Goal: Task Accomplishment & Management: Manage account settings

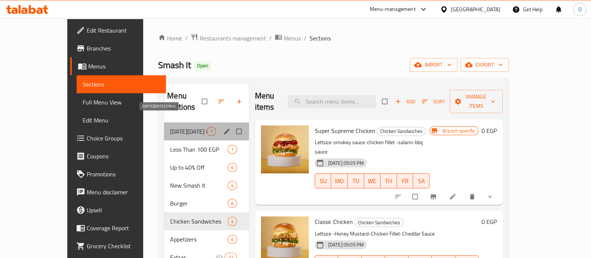
click at [170, 127] on span "[DATE][DATE] Offers" at bounding box center [188, 131] width 36 height 9
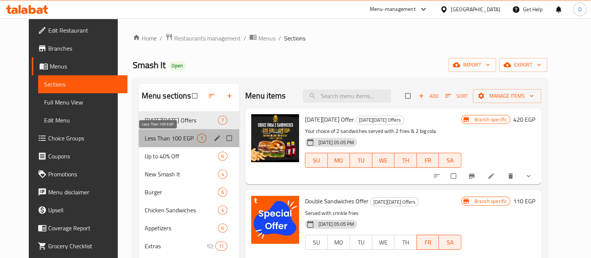
click at [163, 133] on span "Less Than 100 EGP" at bounding box center [171, 137] width 52 height 9
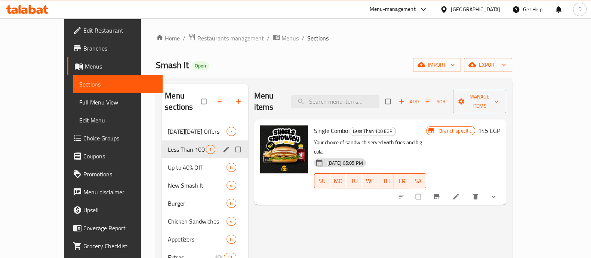
click at [163, 158] on div "Up to 40% Off 6" at bounding box center [205, 167] width 86 height 18
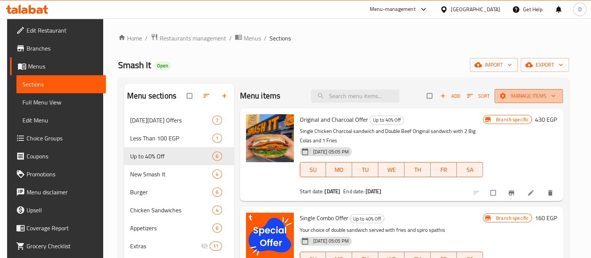
click at [548, 92] on span "Manage items" at bounding box center [528, 95] width 56 height 9
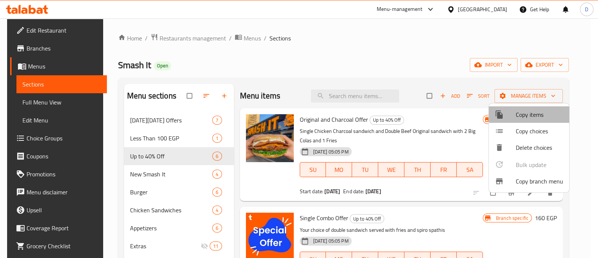
click at [533, 110] on span "Copy items" at bounding box center [539, 114] width 47 height 9
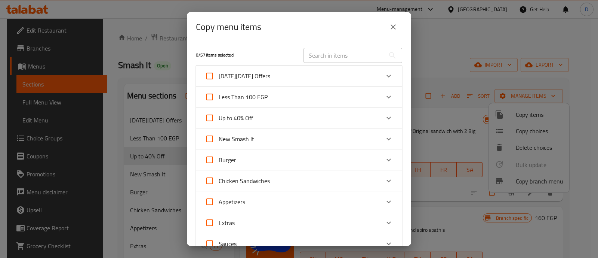
click at [386, 117] on icon "Expand" at bounding box center [388, 118] width 4 height 3
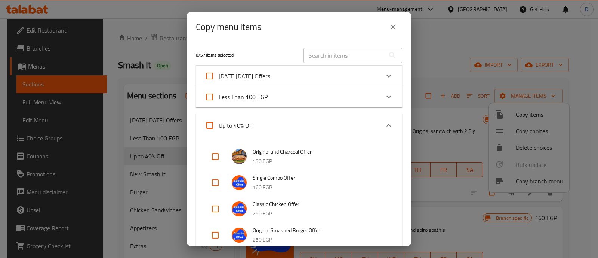
click at [212, 154] on input "checkbox" at bounding box center [215, 156] width 18 height 18
checkbox input "true"
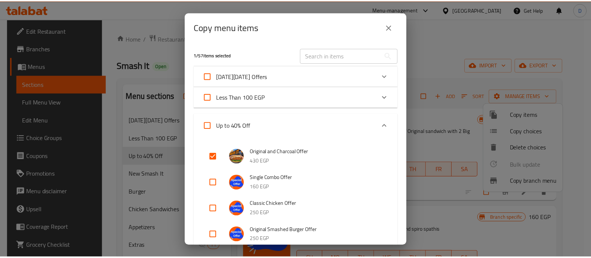
scroll to position [326, 0]
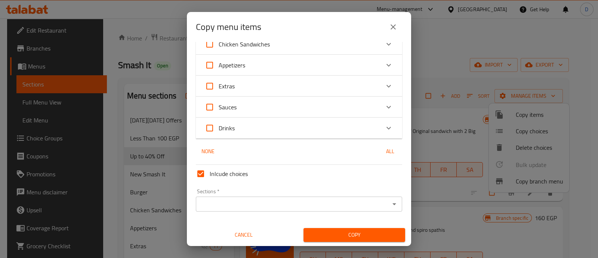
click at [311, 200] on input "Sections   *" at bounding box center [292, 203] width 189 height 10
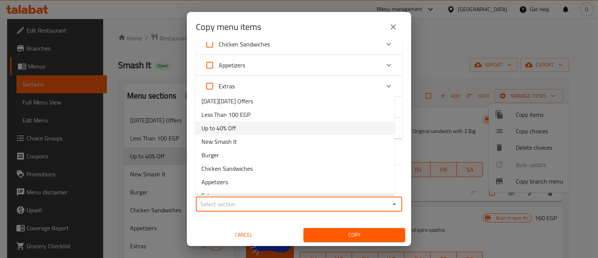
click at [245, 125] on li "Up to 40% Off" at bounding box center [294, 127] width 199 height 13
type input "Up to 40% Off"
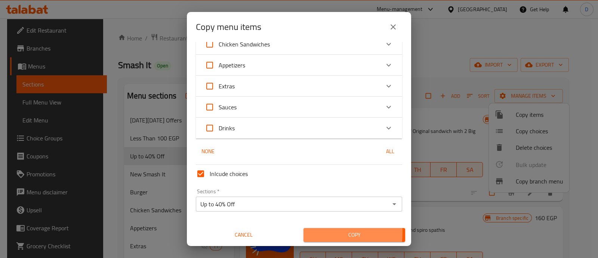
click at [326, 232] on span "Copy" at bounding box center [354, 234] width 90 height 9
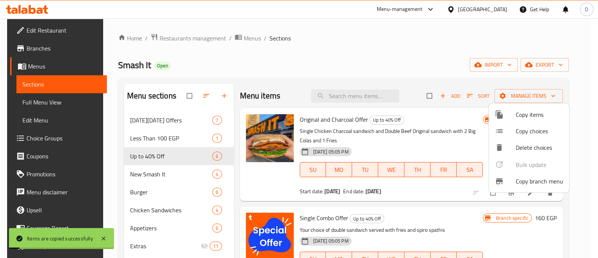
click at [549, 193] on div at bounding box center [299, 129] width 598 height 258
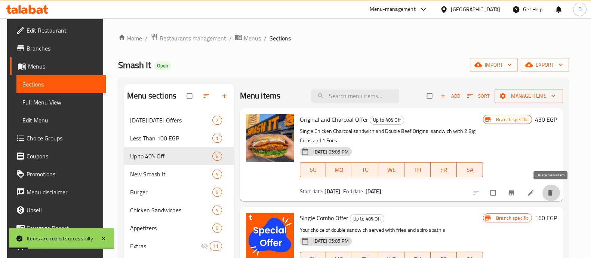
click at [549, 194] on icon "delete" at bounding box center [550, 193] width 4 height 6
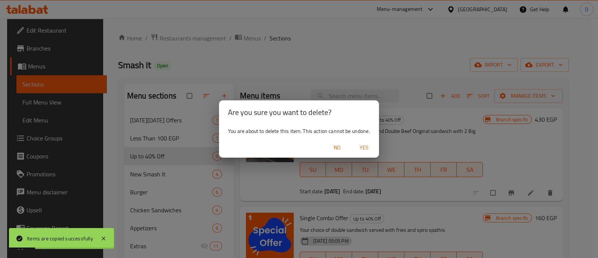
click at [367, 144] on span "Yes" at bounding box center [364, 147] width 18 height 9
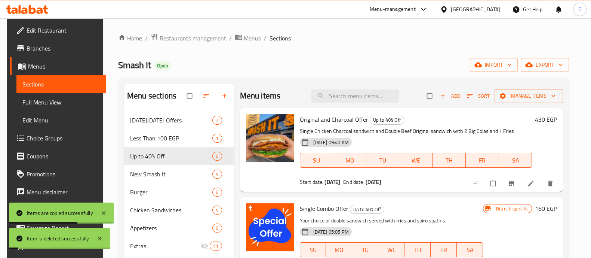
scroll to position [28, 0]
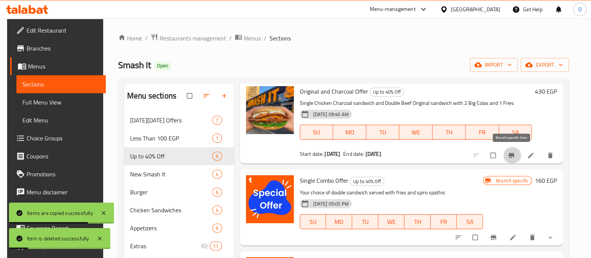
click at [510, 157] on icon "Branch-specific-item" at bounding box center [512, 155] width 6 height 5
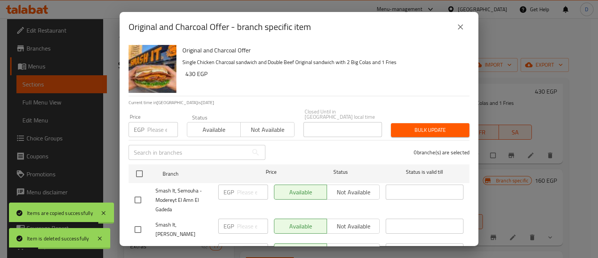
click at [154, 122] on input "number" at bounding box center [162, 129] width 31 height 15
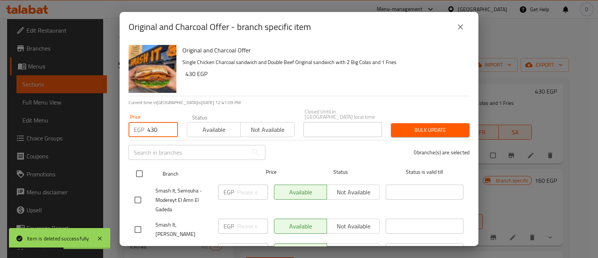
type input "430"
click at [139, 167] on input "checkbox" at bounding box center [140, 174] width 16 height 16
checkbox input "true"
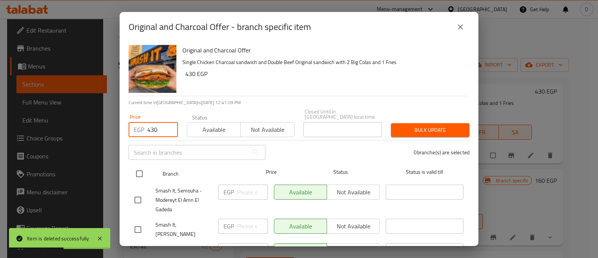
checkbox input "true"
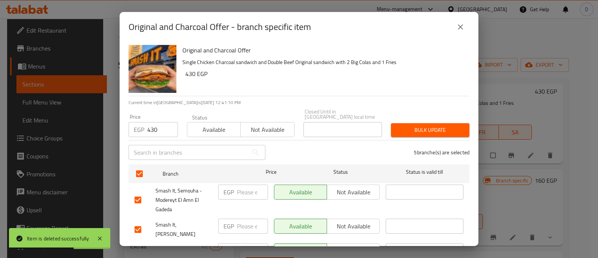
click at [435, 127] on span "Bulk update" at bounding box center [430, 129] width 67 height 9
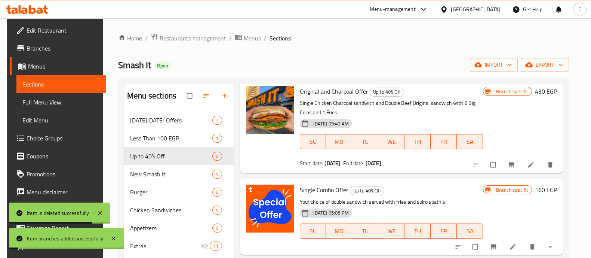
scroll to position [0, 0]
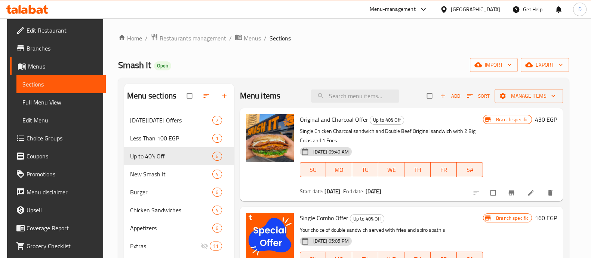
click at [409, 40] on ol "Home / Restaurants management / Menus / Sections" at bounding box center [343, 38] width 451 height 10
drag, startPoint x: 364, startPoint y: 119, endPoint x: 297, endPoint y: 120, distance: 67.7
click at [297, 120] on div "Original and Charcoal Offer Up to 40% Off Single Chicken Charcoal sandwich and …" at bounding box center [391, 154] width 189 height 87
copy span "Original and Charcoal Offer"
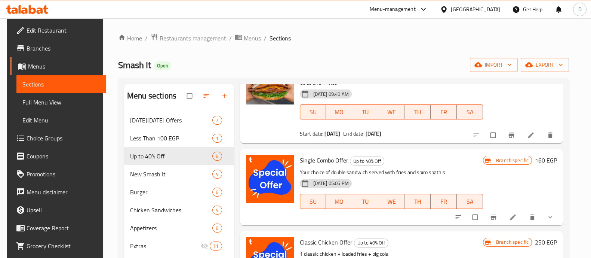
scroll to position [58, 0]
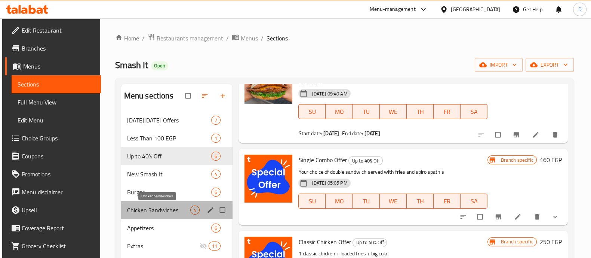
click at [154, 213] on span "Chicken Sandwiches" at bounding box center [159, 209] width 64 height 9
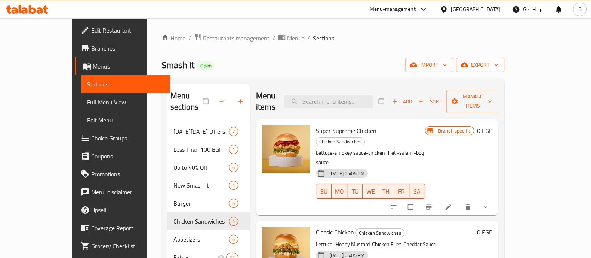
scroll to position [87, 0]
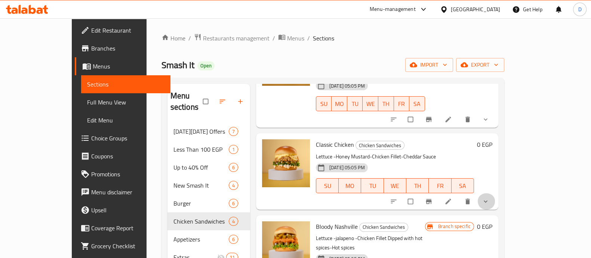
click at [495, 193] on button "show more" at bounding box center [486, 201] width 18 height 16
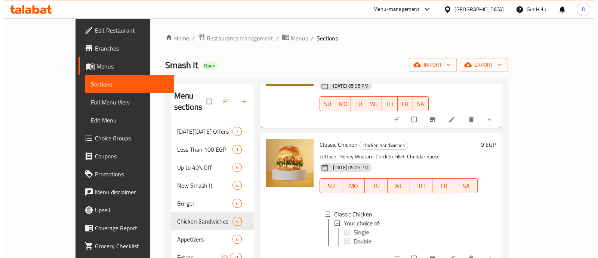
scroll to position [95, 0]
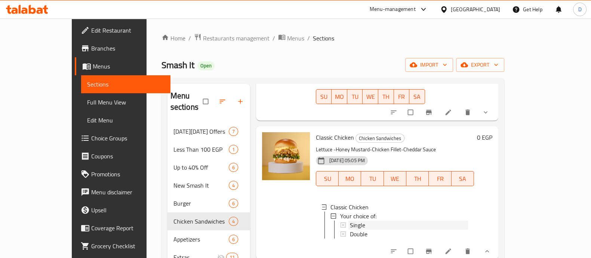
click at [401, 220] on div "Single" at bounding box center [409, 224] width 118 height 9
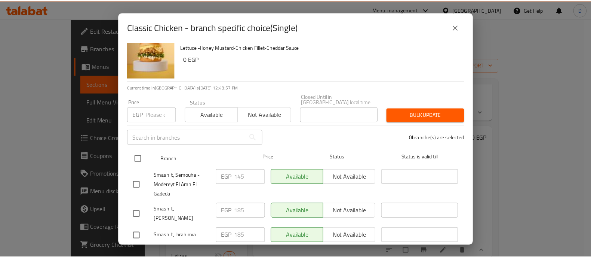
scroll to position [13, 0]
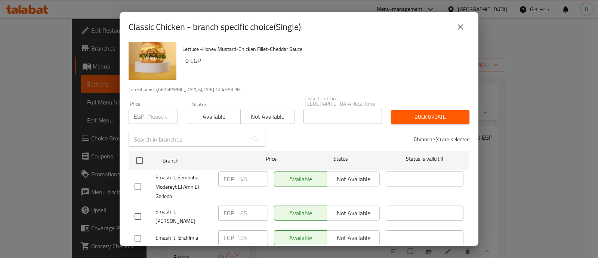
click at [157, 109] on input "number" at bounding box center [162, 116] width 31 height 15
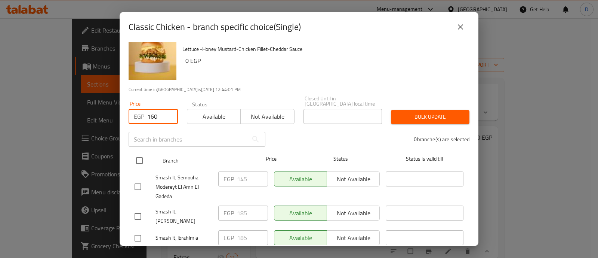
type input "160"
click at [139, 150] on div at bounding box center [146, 161] width 28 height 22
click at [139, 161] on input "checkbox" at bounding box center [140, 160] width 16 height 16
checkbox input "true"
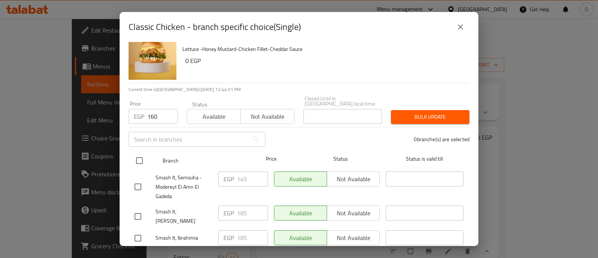
checkbox input "true"
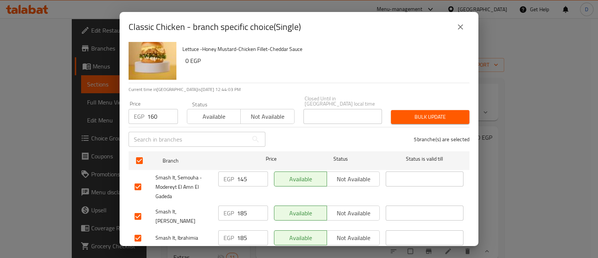
click at [429, 112] on span "Bulk update" at bounding box center [430, 116] width 67 height 9
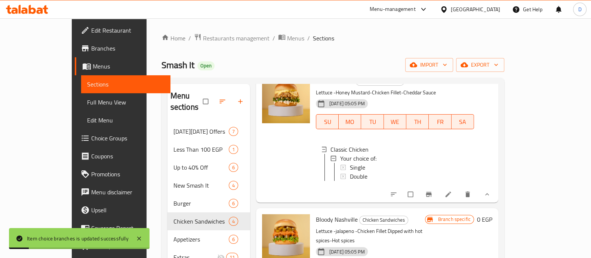
scroll to position [105, 0]
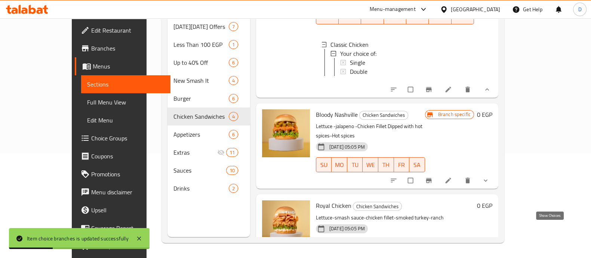
click at [489, 257] on icon "show more" at bounding box center [485, 261] width 7 height 7
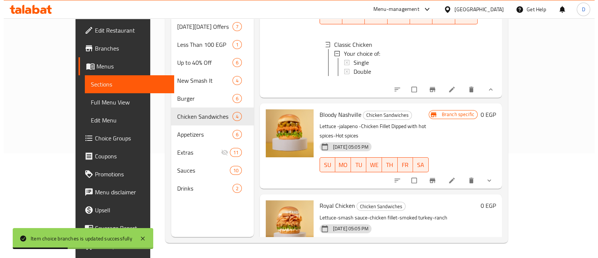
scroll to position [215, 0]
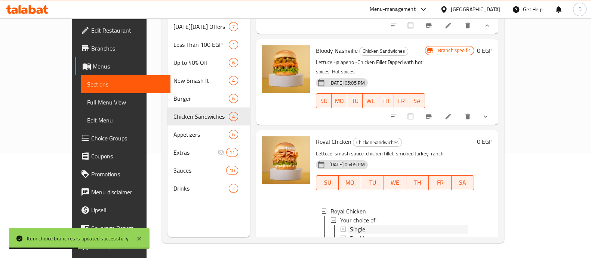
click at [430, 224] on div "Single" at bounding box center [409, 228] width 118 height 9
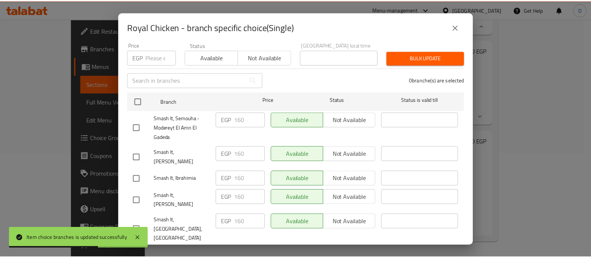
scroll to position [0, 0]
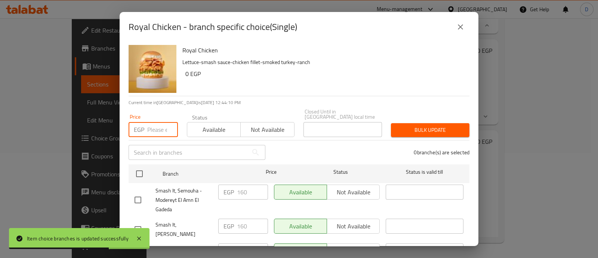
click at [152, 122] on input "number" at bounding box center [162, 129] width 31 height 15
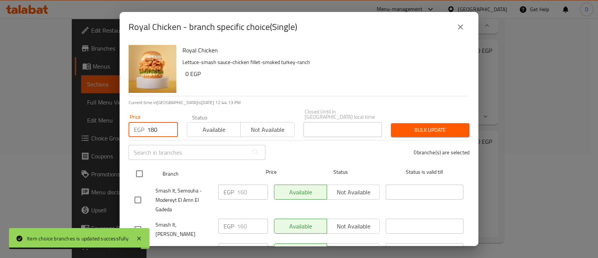
type input "180"
click at [137, 167] on input "checkbox" at bounding box center [140, 174] width 16 height 16
checkbox input "true"
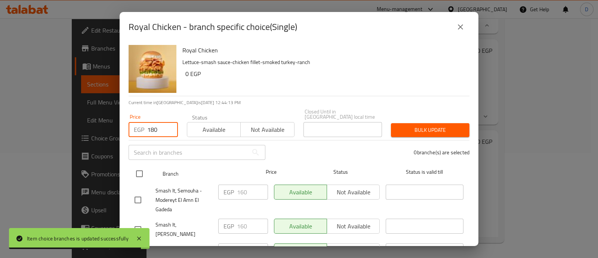
checkbox input "true"
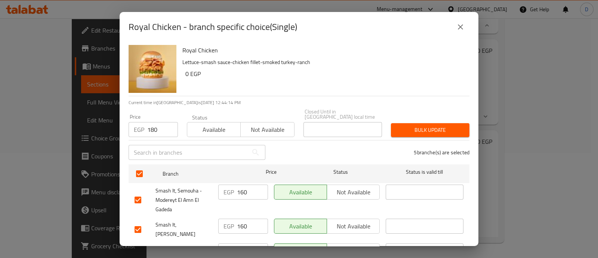
click at [414, 125] on span "Bulk update" at bounding box center [430, 129] width 67 height 9
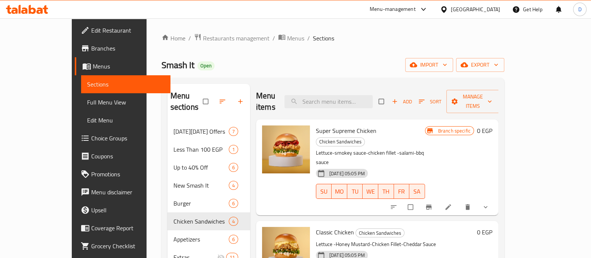
drag, startPoint x: 112, startPoint y: 60, endPoint x: 348, endPoint y: 38, distance: 237.6
click at [348, 38] on div "Home / Restaurants management / Menus / Sections Smash It Open import export Me…" at bounding box center [333, 190] width 373 height 344
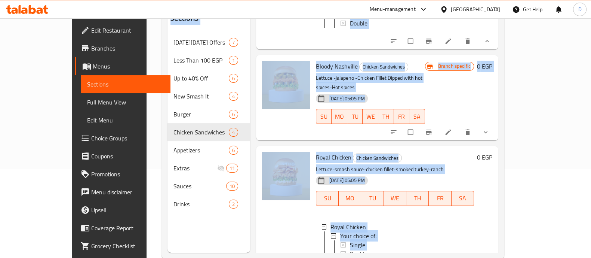
scroll to position [105, 0]
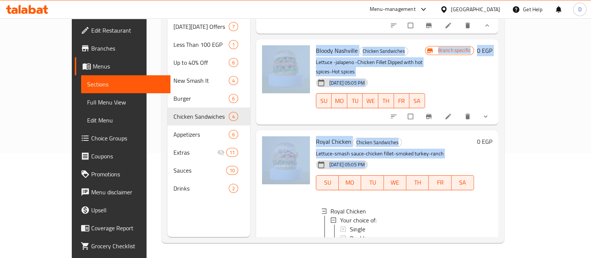
drag, startPoint x: 229, startPoint y: 82, endPoint x: 314, endPoint y: 174, distance: 124.6
click at [314, 174] on div "Menu sections [DATE][DATE] Offers 7 Less Than 100 EGP 1 Up to 40% Off 6 New Sma…" at bounding box center [332, 107] width 343 height 269
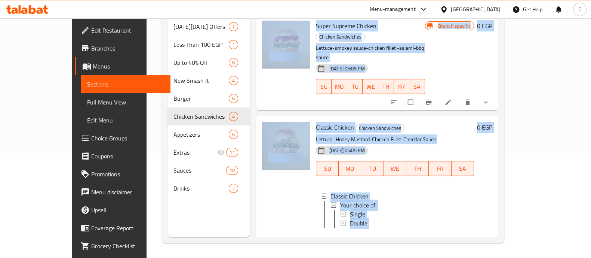
scroll to position [0, 0]
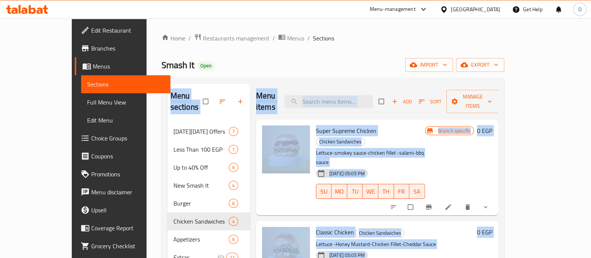
click at [262, 74] on div "Home / Restaurants management / Menus / Sections Smash It Open import export Me…" at bounding box center [332, 190] width 343 height 314
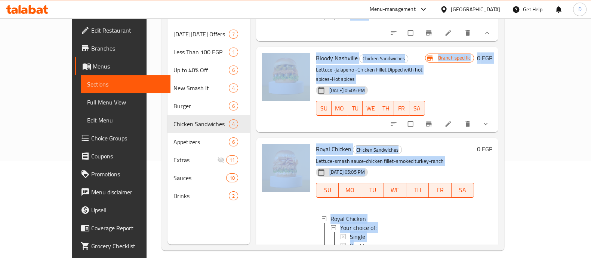
scroll to position [105, 0]
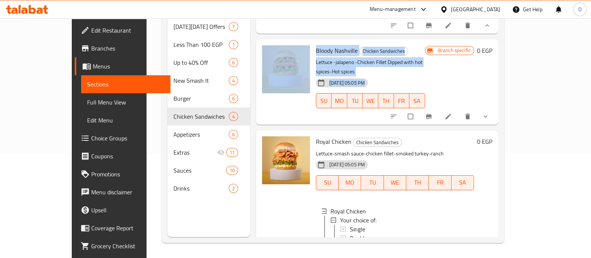
drag, startPoint x: 231, startPoint y: 91, endPoint x: 356, endPoint y: 65, distance: 127.8
click at [356, 65] on div "Menu sections [DATE][DATE] Offers 7 Less Than 100 EGP 1 Up to 40% Off 6 New Sma…" at bounding box center [332, 108] width 331 height 258
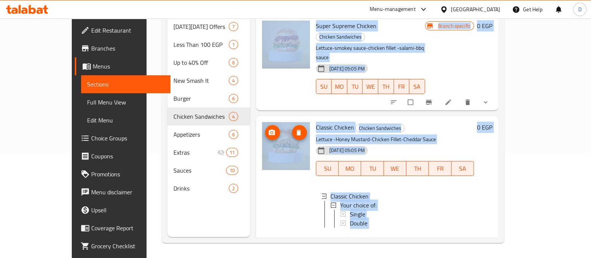
scroll to position [0, 0]
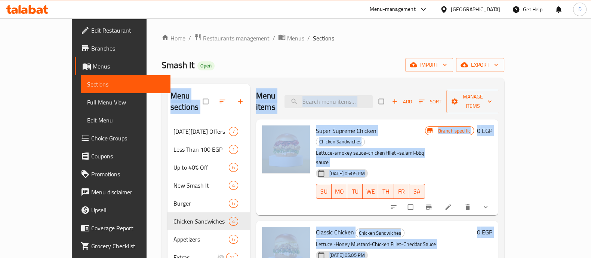
click at [263, 75] on div "Home / Restaurants management / Menus / Sections Smash It Open import export Me…" at bounding box center [332, 190] width 343 height 314
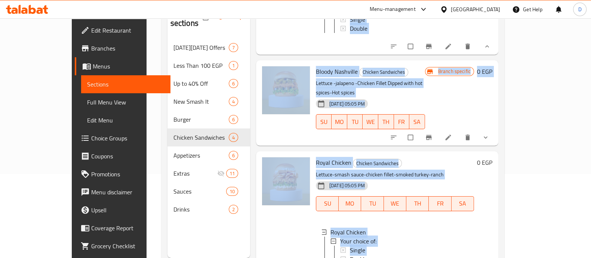
scroll to position [105, 0]
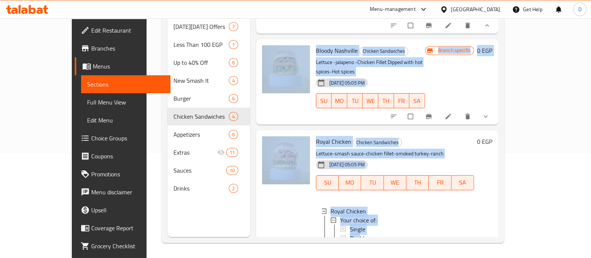
drag, startPoint x: 234, startPoint y: 93, endPoint x: 342, endPoint y: 245, distance: 186.3
click at [342, 245] on div "Home / Restaurants management / Menus / Sections Smash It Open import export Me…" at bounding box center [333, 86] width 373 height 344
click at [414, 95] on div "Menu items Add Sort Manage items Super Supreme Chicken Chicken Sandwiches Lettu…" at bounding box center [374, 108] width 248 height 258
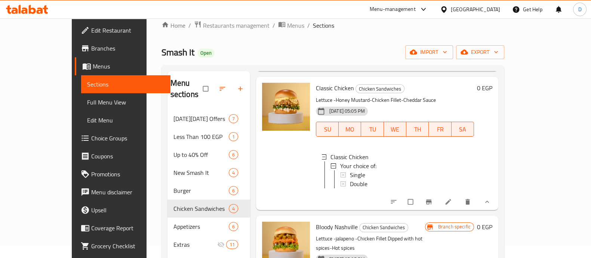
scroll to position [12, 0]
click at [30, 12] on icon at bounding box center [32, 9] width 7 height 9
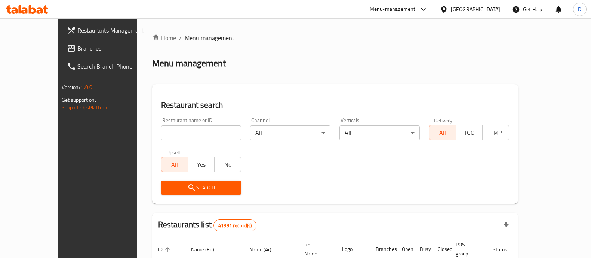
scroll to position [12, 0]
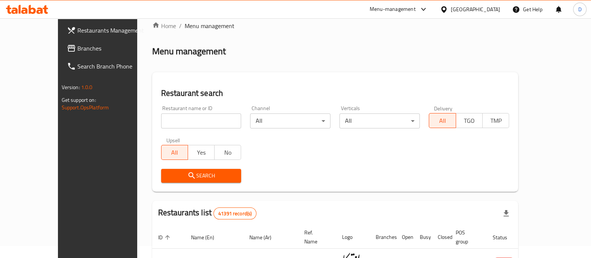
click at [161, 114] on input "search" at bounding box center [201, 120] width 80 height 15
paste input "693779"
type input "693779"
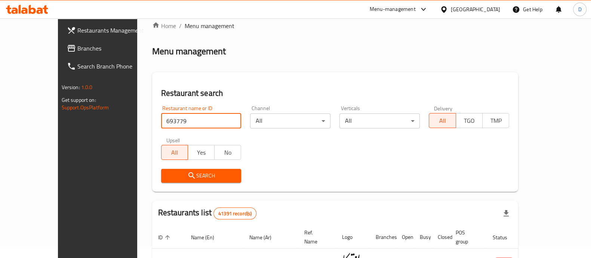
click button "Search" at bounding box center [201, 176] width 80 height 14
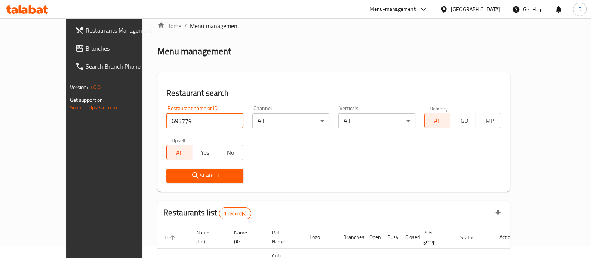
scroll to position [61, 0]
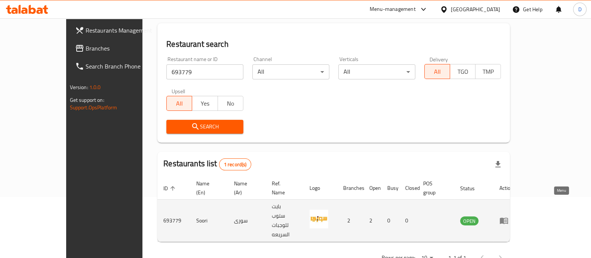
click at [508, 218] on icon "enhanced table" at bounding box center [504, 221] width 8 height 6
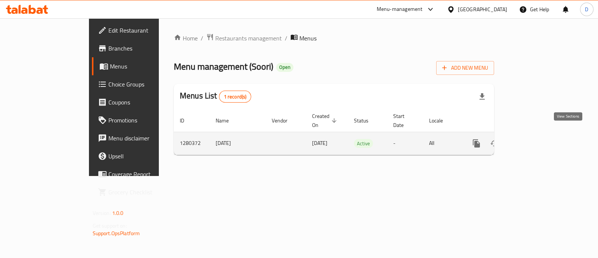
click at [534, 140] on icon "enhanced table" at bounding box center [530, 143] width 7 height 7
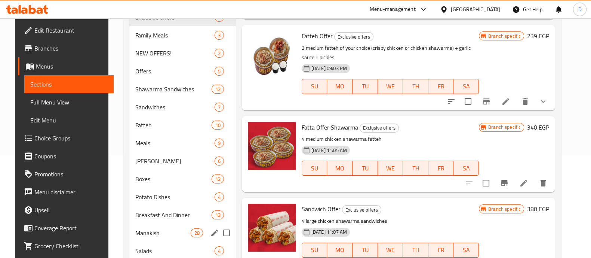
scroll to position [99, 0]
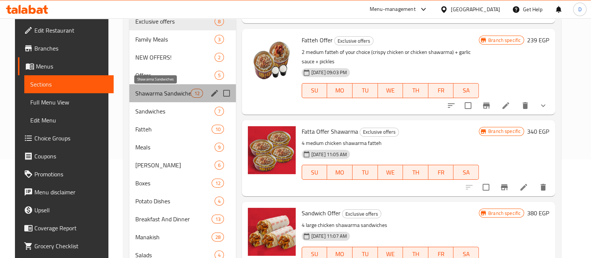
click at [173, 90] on span "Shawarma Sandwiches" at bounding box center [163, 93] width 56 height 9
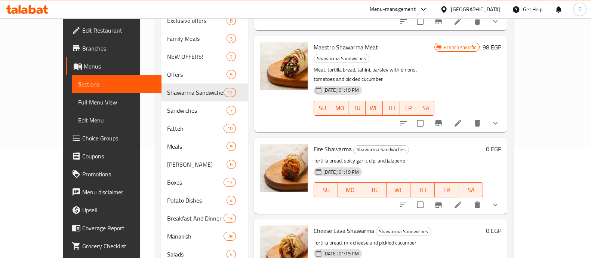
scroll to position [168, 0]
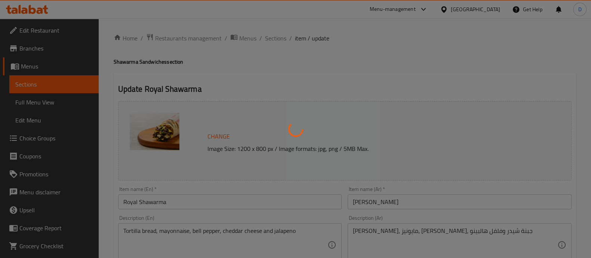
type input "أختيارك من:"
type input "1"
type input "إضافة باكيت بطاطس:"
type input "0"
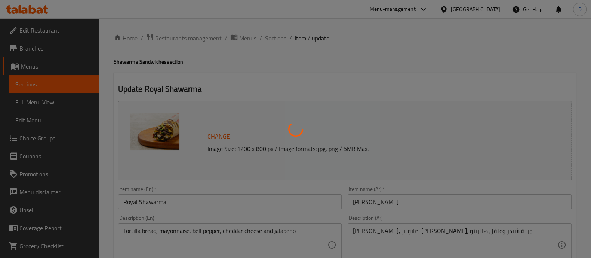
type input "3"
type input "اجعلها كومبو:"
type input "0"
type input "3"
type input "بدون:"
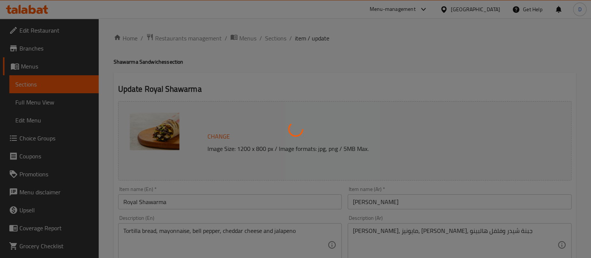
type input "0"
type input "إضافات"
type input "0"
type input "10"
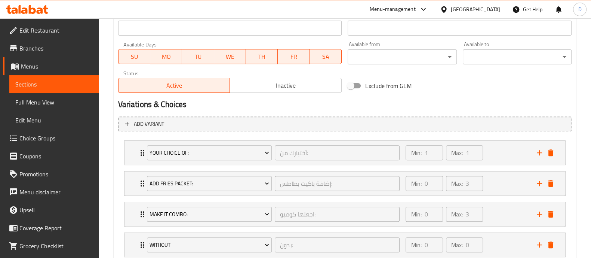
scroll to position [415, 0]
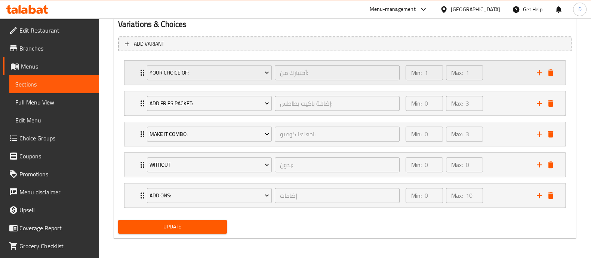
click at [488, 72] on div "Min: 1 ​ Max: 1 ​" at bounding box center [466, 73] width 131 height 24
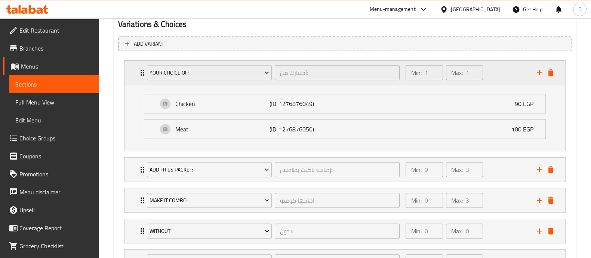
click at [488, 72] on div "Min: 1 ​ Max: 1 ​" at bounding box center [466, 73] width 131 height 24
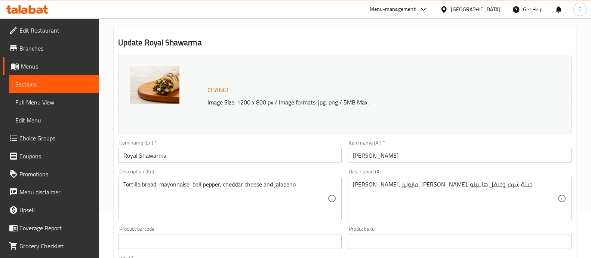
scroll to position [0, 0]
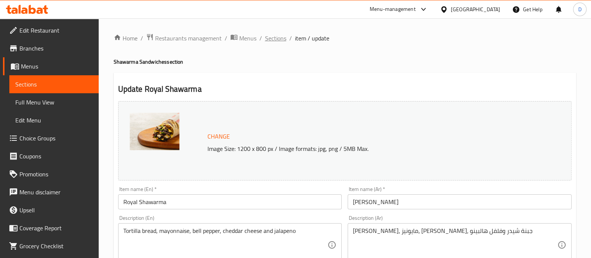
click at [272, 41] on span "Sections" at bounding box center [275, 38] width 21 height 9
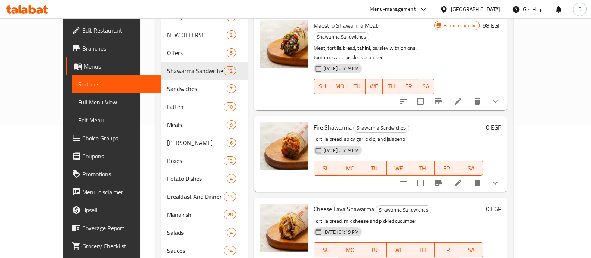
scroll to position [182, 0]
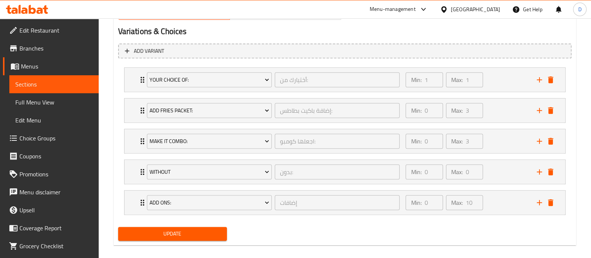
scroll to position [409, 0]
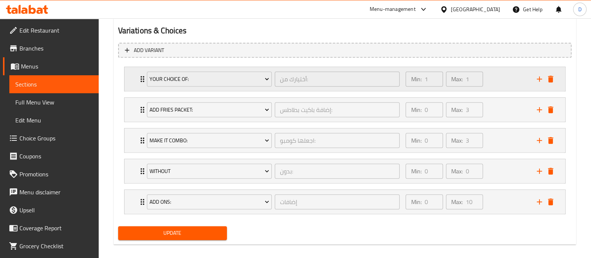
click at [500, 77] on div "Min: 1 ​ Max: 1 ​" at bounding box center [466, 79] width 131 height 24
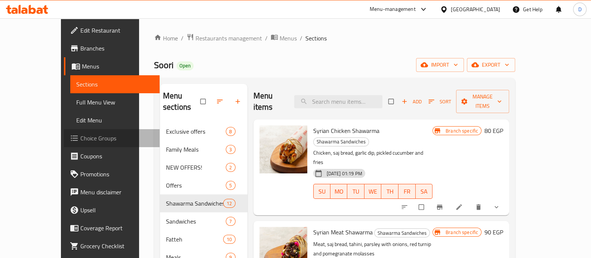
click at [80, 133] on span "Choice Groups" at bounding box center [116, 137] width 73 height 9
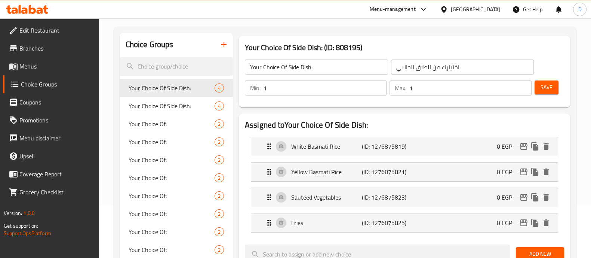
scroll to position [55, 0]
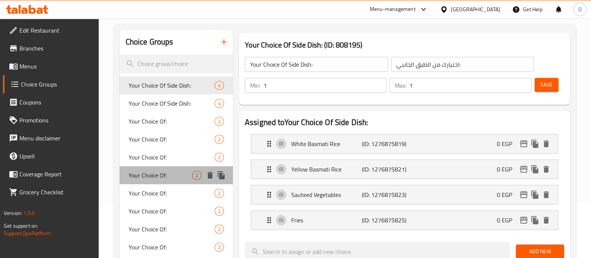
click at [153, 167] on div "Your Choice Of: 2" at bounding box center [176, 175] width 113 height 18
type input "Your Choice Of:"
type input "أختيارك من:"
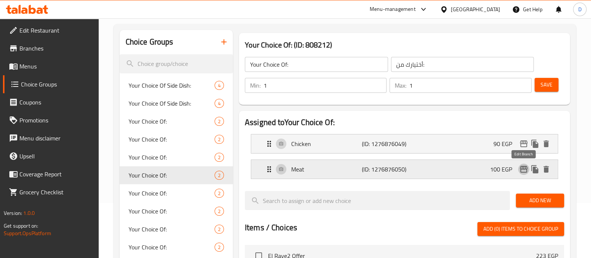
click at [522, 164] on icon "edit" at bounding box center [523, 168] width 9 height 9
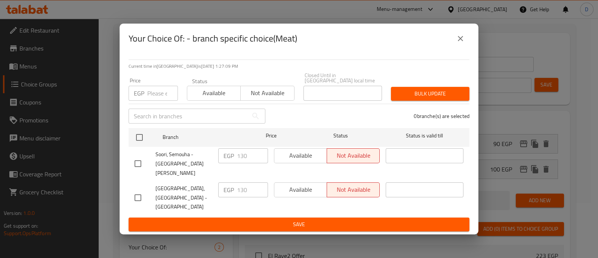
click at [461, 41] on icon "close" at bounding box center [460, 38] width 5 height 5
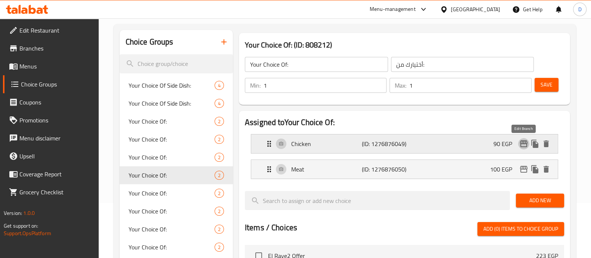
click at [523, 142] on icon "edit" at bounding box center [523, 143] width 9 height 9
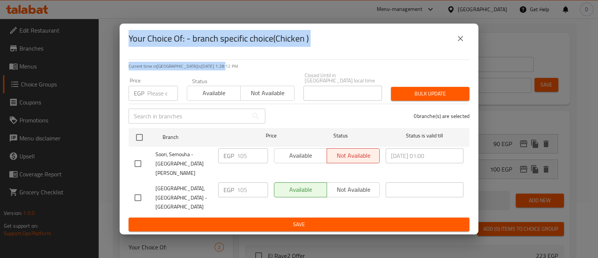
drag, startPoint x: 130, startPoint y: 47, endPoint x: 215, endPoint y: 73, distance: 89.3
click at [215, 73] on div "Your Choice Of: - branch specific choice(Chicken ) Current time in Egypt is 05 …" at bounding box center [299, 129] width 359 height 211
click at [144, 160] on input "checkbox" at bounding box center [138, 163] width 16 height 16
checkbox input "true"
click at [228, 98] on span "Available" at bounding box center [213, 92] width 47 height 11
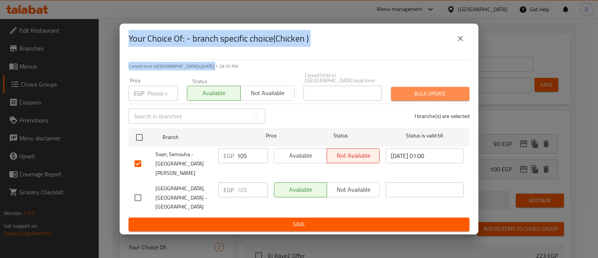
click at [449, 97] on span "Bulk update" at bounding box center [430, 93] width 67 height 9
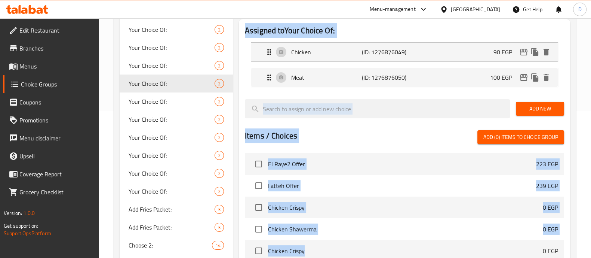
scroll to position [168, 0]
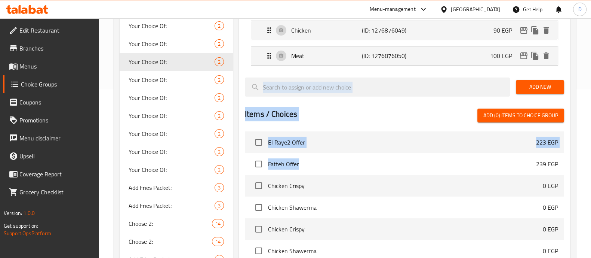
drag, startPoint x: 246, startPoint y: 39, endPoint x: 343, endPoint y: 172, distance: 164.2
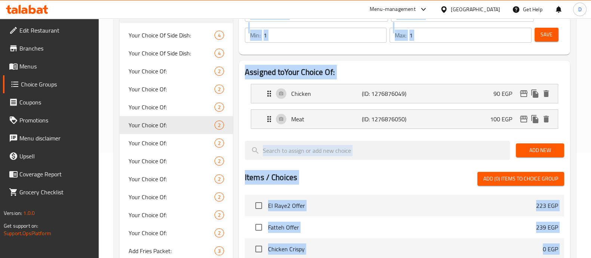
scroll to position [153, 0]
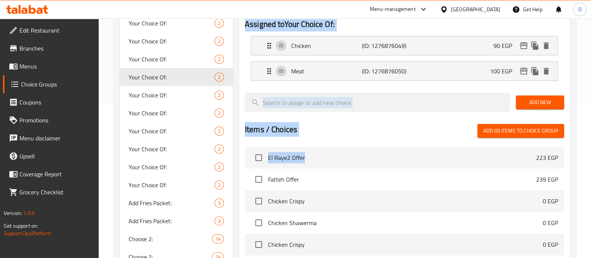
drag, startPoint x: 243, startPoint y: 96, endPoint x: 347, endPoint y: 158, distance: 121.5
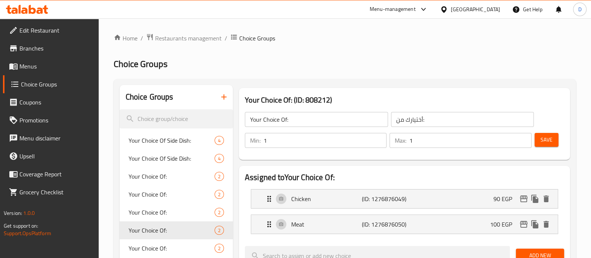
click at [354, 66] on h2 "Choice Groups" at bounding box center [345, 64] width 462 height 12
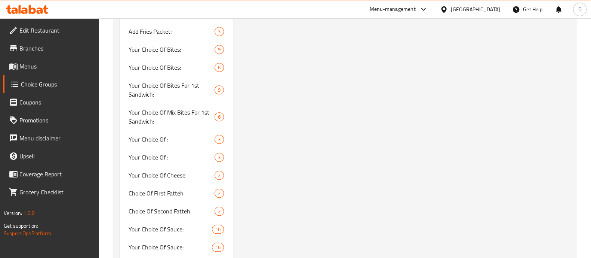
drag, startPoint x: 245, startPoint y: 91, endPoint x: 307, endPoint y: 169, distance: 99.5
click at [307, 169] on div "Your Choice Of: (ID: 808212) Your Choice Of: ​ أختيارك من: ​ Min: 1 ​ Max: 1 ​ …" at bounding box center [403, 108] width 340 height 1090
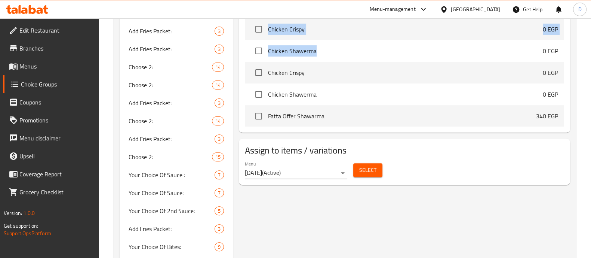
drag, startPoint x: 244, startPoint y: 100, endPoint x: 388, endPoint y: 40, distance: 155.3
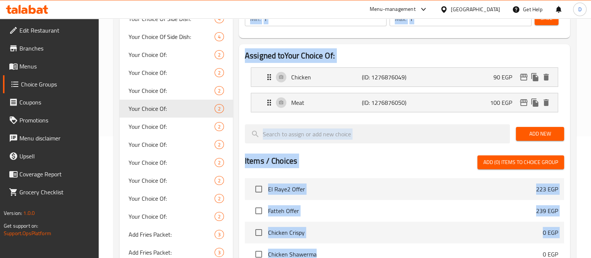
scroll to position [121, 0]
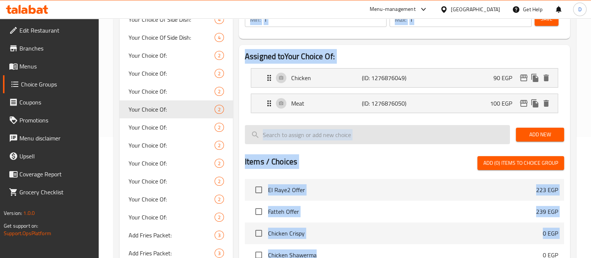
click at [370, 136] on input "search" at bounding box center [377, 134] width 265 height 19
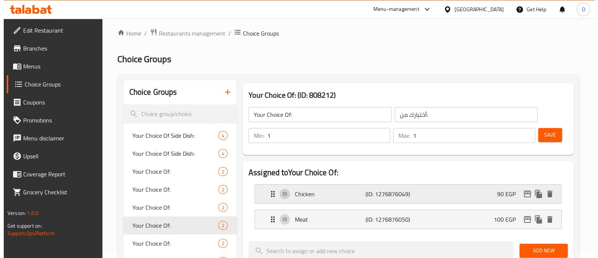
scroll to position [0, 0]
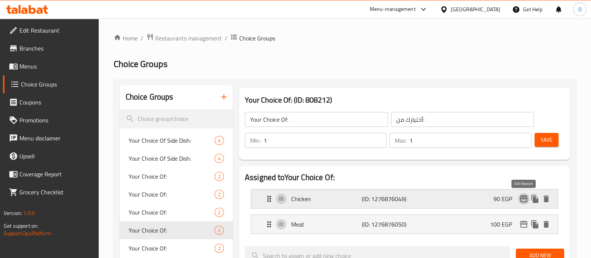
click at [523, 197] on icon "edit" at bounding box center [523, 198] width 9 height 9
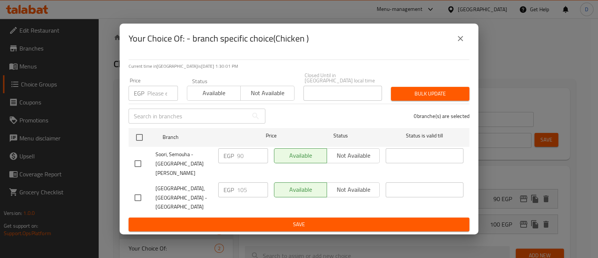
click at [146, 98] on div "EGP Price" at bounding box center [153, 93] width 49 height 15
type input "105"
click at [144, 170] on input "checkbox" at bounding box center [138, 163] width 16 height 16
checkbox input "true"
click at [431, 98] on span "Bulk update" at bounding box center [430, 93] width 67 height 9
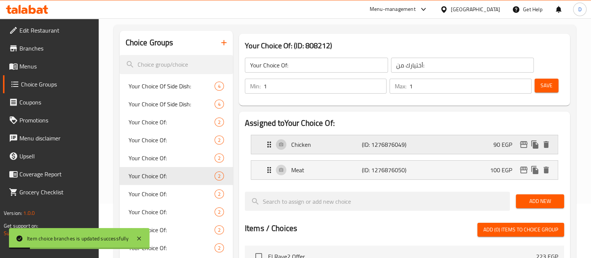
scroll to position [55, 0]
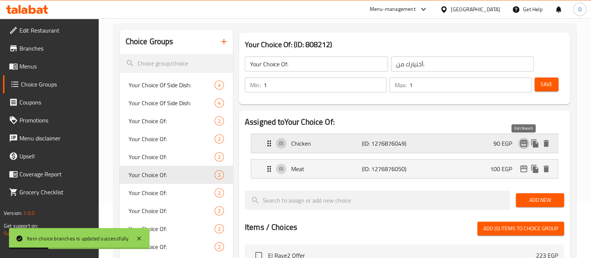
click at [523, 145] on icon "edit" at bounding box center [523, 143] width 9 height 9
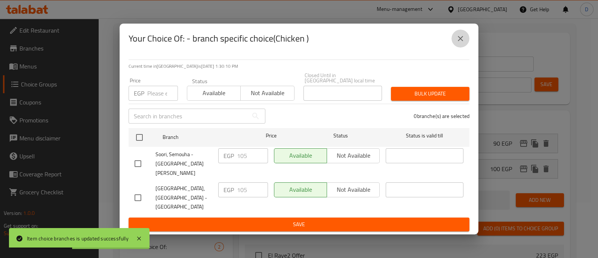
click at [463, 43] on icon "close" at bounding box center [460, 38] width 9 height 9
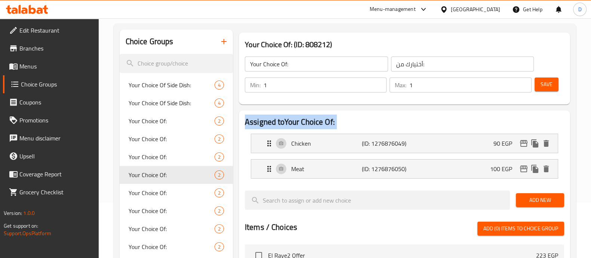
drag, startPoint x: 241, startPoint y: 118, endPoint x: 335, endPoint y: 185, distance: 115.1
click at [335, 185] on div "Assigned to Your Choice Of: Chicken (ID: 1276876049) 90 EGP Name (En) Chicken N…" at bounding box center [404, 255] width 331 height 291
click at [466, 123] on h2 "Assigned to Your Choice Of:" at bounding box center [404, 121] width 319 height 11
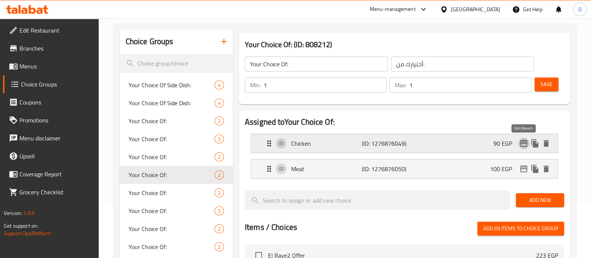
click at [520, 145] on icon "edit" at bounding box center [523, 143] width 7 height 7
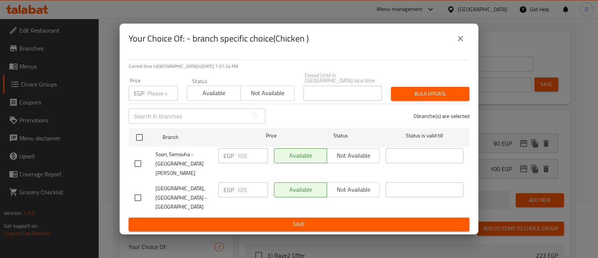
drag, startPoint x: 469, startPoint y: 47, endPoint x: 461, endPoint y: 47, distance: 8.6
click at [461, 47] on div "Your Choice Of: - branch specific choice(Chicken )" at bounding box center [299, 39] width 359 height 30
click at [461, 43] on icon "close" at bounding box center [460, 38] width 9 height 9
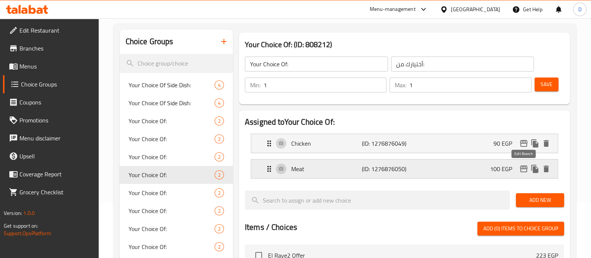
click at [522, 170] on icon "edit" at bounding box center [523, 168] width 9 height 9
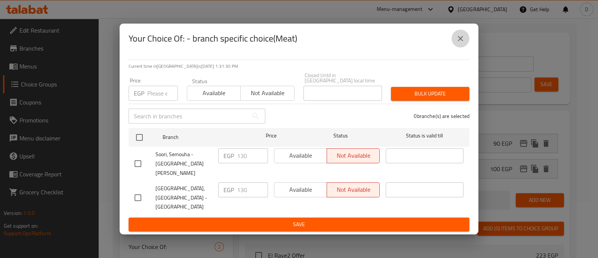
click at [458, 43] on icon "close" at bounding box center [460, 38] width 9 height 9
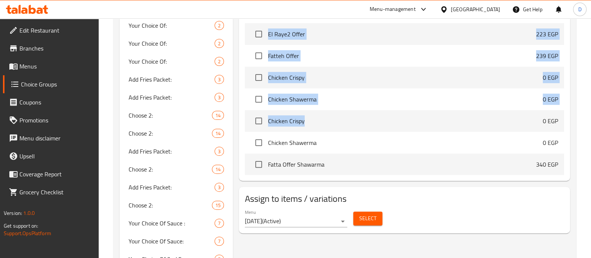
drag, startPoint x: 242, startPoint y: 43, endPoint x: 345, endPoint y: 130, distance: 134.5
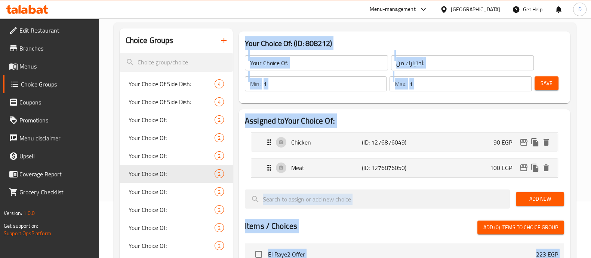
scroll to position [0, 0]
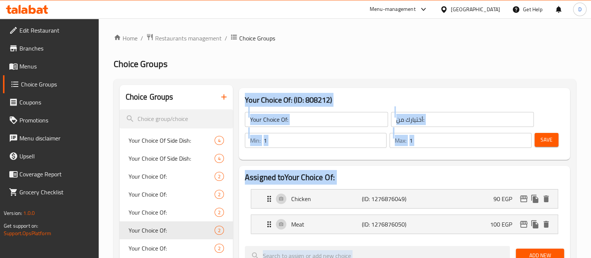
click at [411, 176] on h2 "Assigned to Your Choice Of:" at bounding box center [404, 177] width 319 height 11
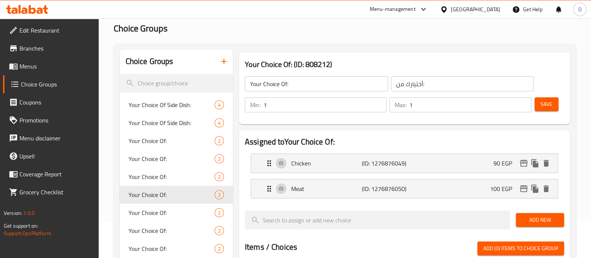
scroll to position [36, 0]
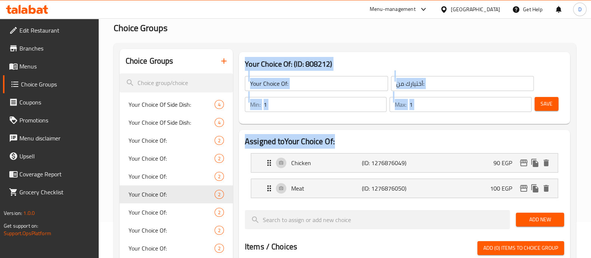
drag, startPoint x: 243, startPoint y: 59, endPoint x: 386, endPoint y: 135, distance: 161.8
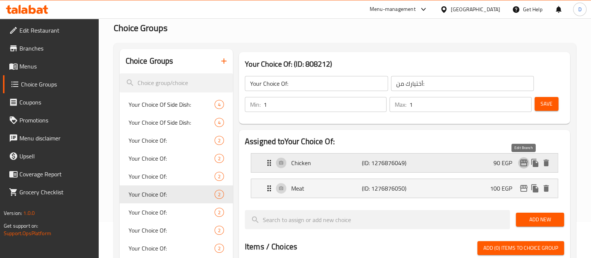
click at [524, 165] on icon "edit" at bounding box center [523, 162] width 7 height 7
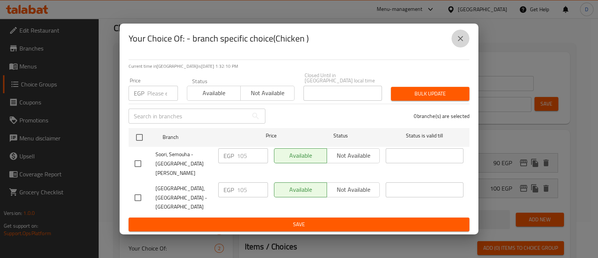
click at [460, 43] on icon "close" at bounding box center [460, 38] width 9 height 9
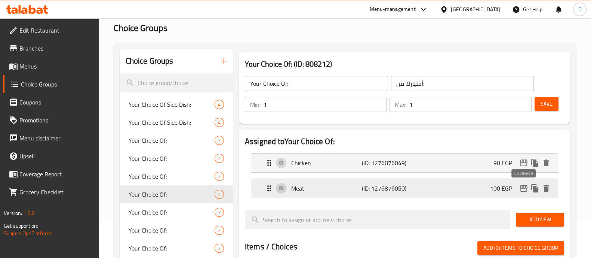
click at [524, 185] on icon "edit" at bounding box center [523, 188] width 9 height 9
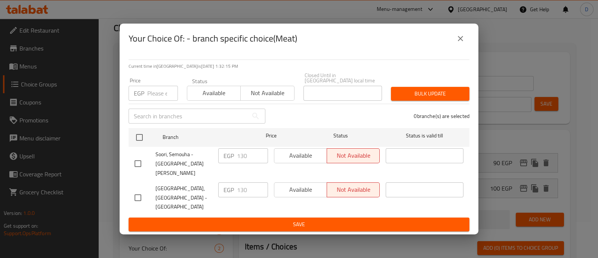
click at [459, 41] on icon "close" at bounding box center [460, 38] width 5 height 5
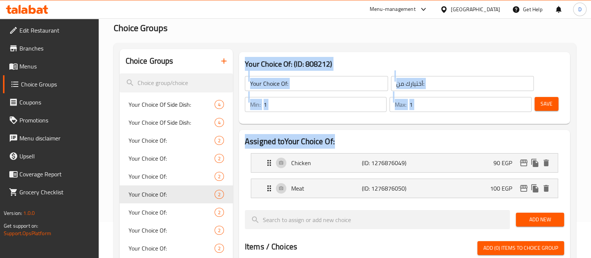
drag, startPoint x: 238, startPoint y: 53, endPoint x: 401, endPoint y: 127, distance: 178.8
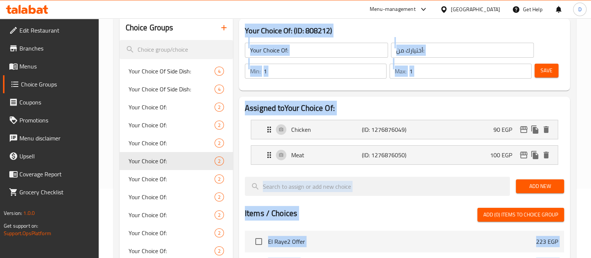
scroll to position [112, 0]
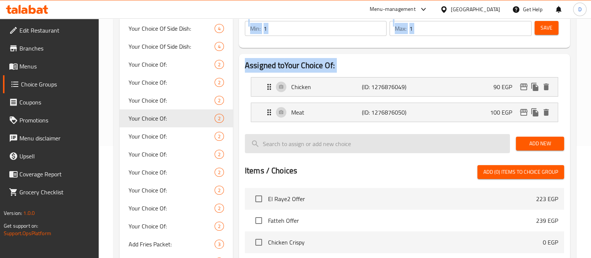
drag, startPoint x: 236, startPoint y: 92, endPoint x: 357, endPoint y: 143, distance: 131.8
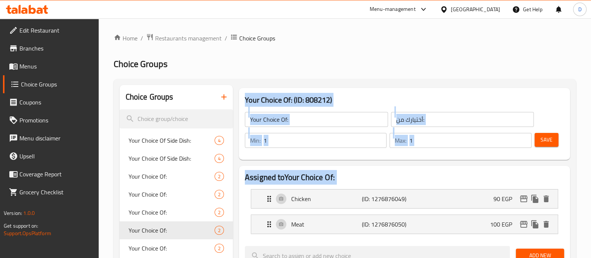
click at [281, 85] on div "Your Choice Of: (ID: 808212) Your Choice Of: ​ أختيارك من: ​ Min: 1 ​ Max: 1 ​ …" at bounding box center [404, 124] width 337 height 78
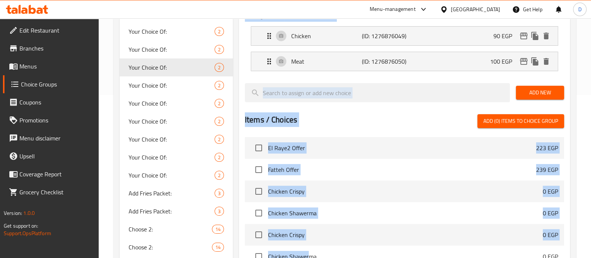
scroll to position [170, 0]
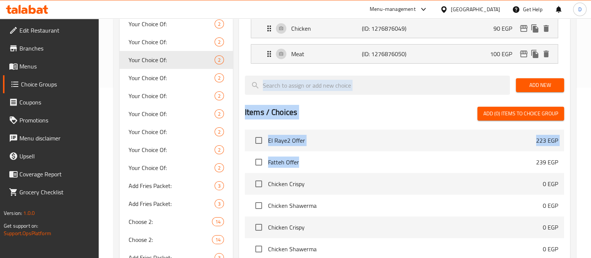
drag, startPoint x: 240, startPoint y: 97, endPoint x: 335, endPoint y: 154, distance: 110.2
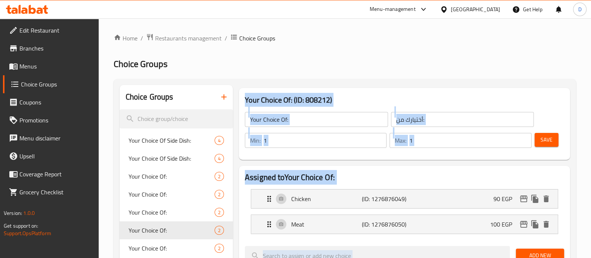
click at [336, 99] on h3 "Your Choice Of: (ID: 808212)" at bounding box center [404, 100] width 319 height 12
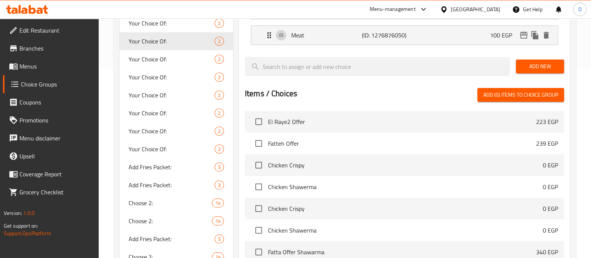
drag, startPoint x: 237, startPoint y: 95, endPoint x: 370, endPoint y: -3, distance: 164.6
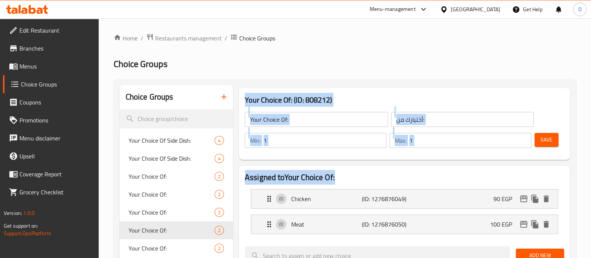
click at [325, 98] on h3 "Your Choice Of: (ID: 808212)" at bounding box center [404, 100] width 319 height 12
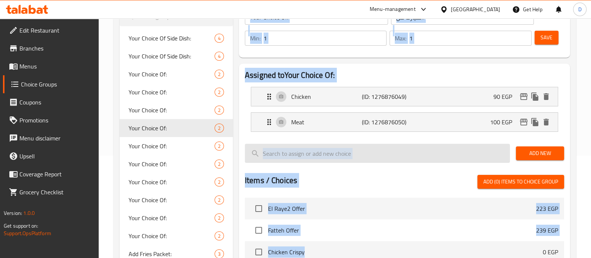
scroll to position [107, 0]
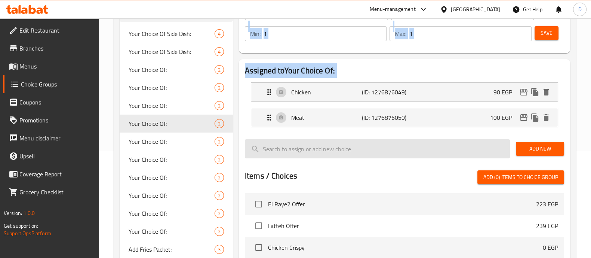
drag, startPoint x: 239, startPoint y: 93, endPoint x: 348, endPoint y: 154, distance: 124.3
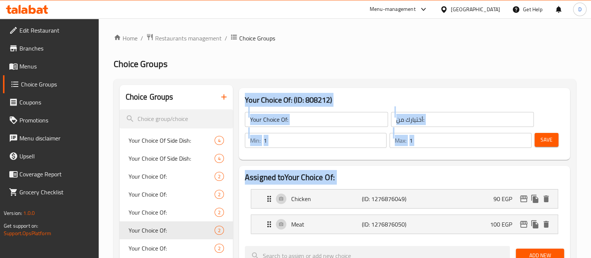
click at [349, 103] on div "Your Choice Of: ​ أختيارك من: ​ Min: 1 ​ Max: 1 ​ Save" at bounding box center [404, 130] width 325 height 54
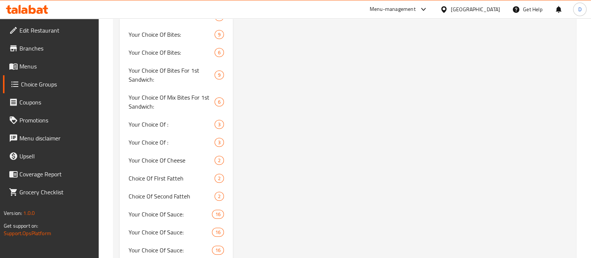
drag, startPoint x: 239, startPoint y: 97, endPoint x: 381, endPoint y: 100, distance: 142.1
click at [381, 100] on div "Your Choice Of: (ID: 808212) Your Choice Of: ​ أختيارك من: ​ Min: 1 ​ Max: 1 ​ …" at bounding box center [403, 94] width 340 height 1090
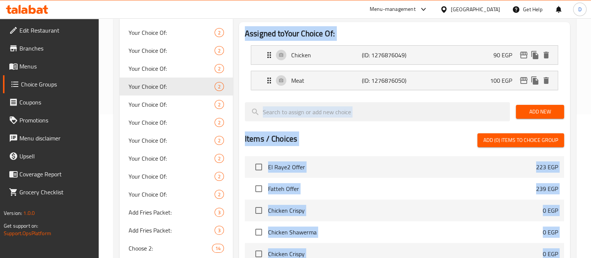
scroll to position [46, 0]
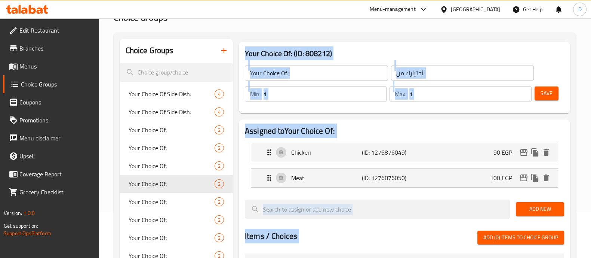
click at [366, 85] on div "Min: 1 ​" at bounding box center [315, 94] width 145 height 18
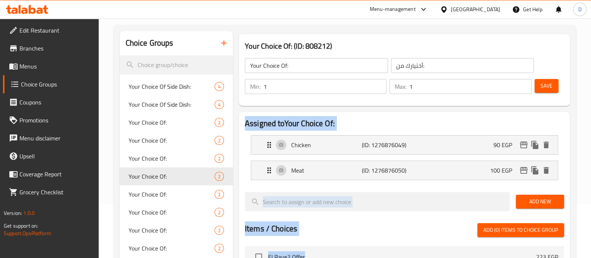
scroll to position [73, 0]
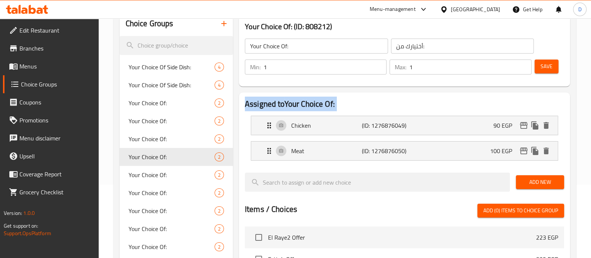
drag, startPoint x: 240, startPoint y: 126, endPoint x: 370, endPoint y: 161, distance: 134.8
click at [370, 161] on div "Assigned to Your Choice Of: Chicken (ID: 1276876049) 90 EGP Name (En) Chicken N…" at bounding box center [404, 237] width 331 height 291
click at [525, 151] on icon "edit" at bounding box center [523, 150] width 9 height 9
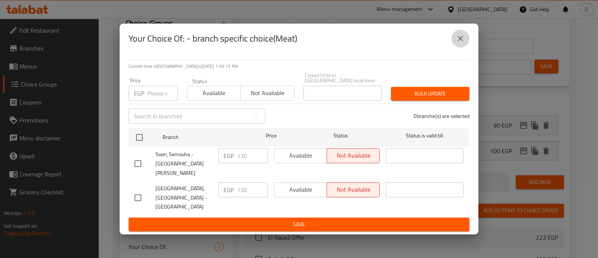
click at [460, 43] on button "close" at bounding box center [460, 39] width 18 height 18
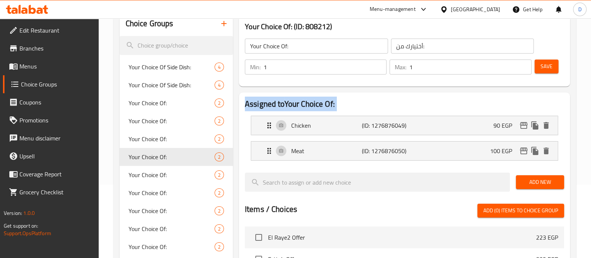
click at [550, 59] on button "Save" at bounding box center [546, 66] width 24 height 14
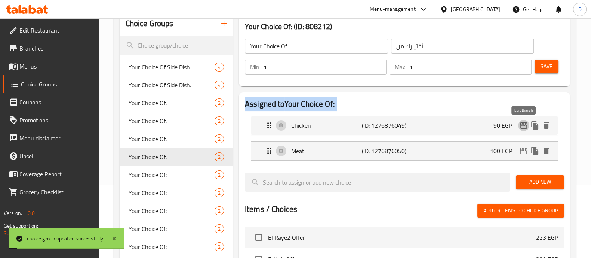
click at [522, 123] on icon "edit" at bounding box center [523, 125] width 7 height 7
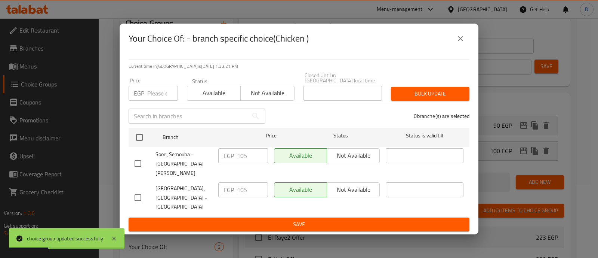
click at [460, 41] on icon "close" at bounding box center [460, 38] width 5 height 5
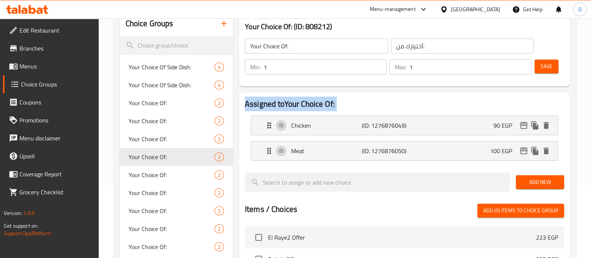
click at [468, 104] on h2 "Assigned to Your Choice Of:" at bounding box center [404, 103] width 319 height 11
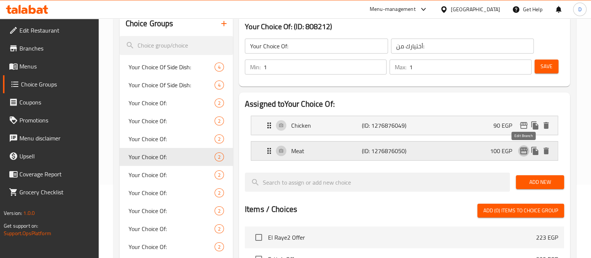
click at [521, 153] on icon "edit" at bounding box center [523, 150] width 7 height 7
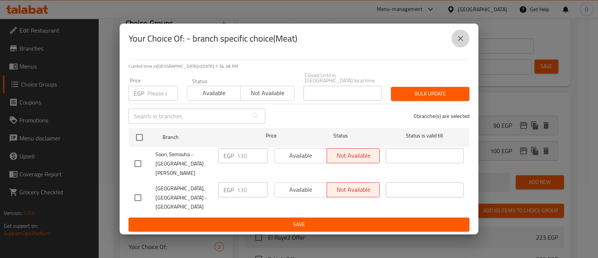
click at [465, 47] on button "close" at bounding box center [460, 39] width 18 height 18
